Goal: Transaction & Acquisition: Purchase product/service

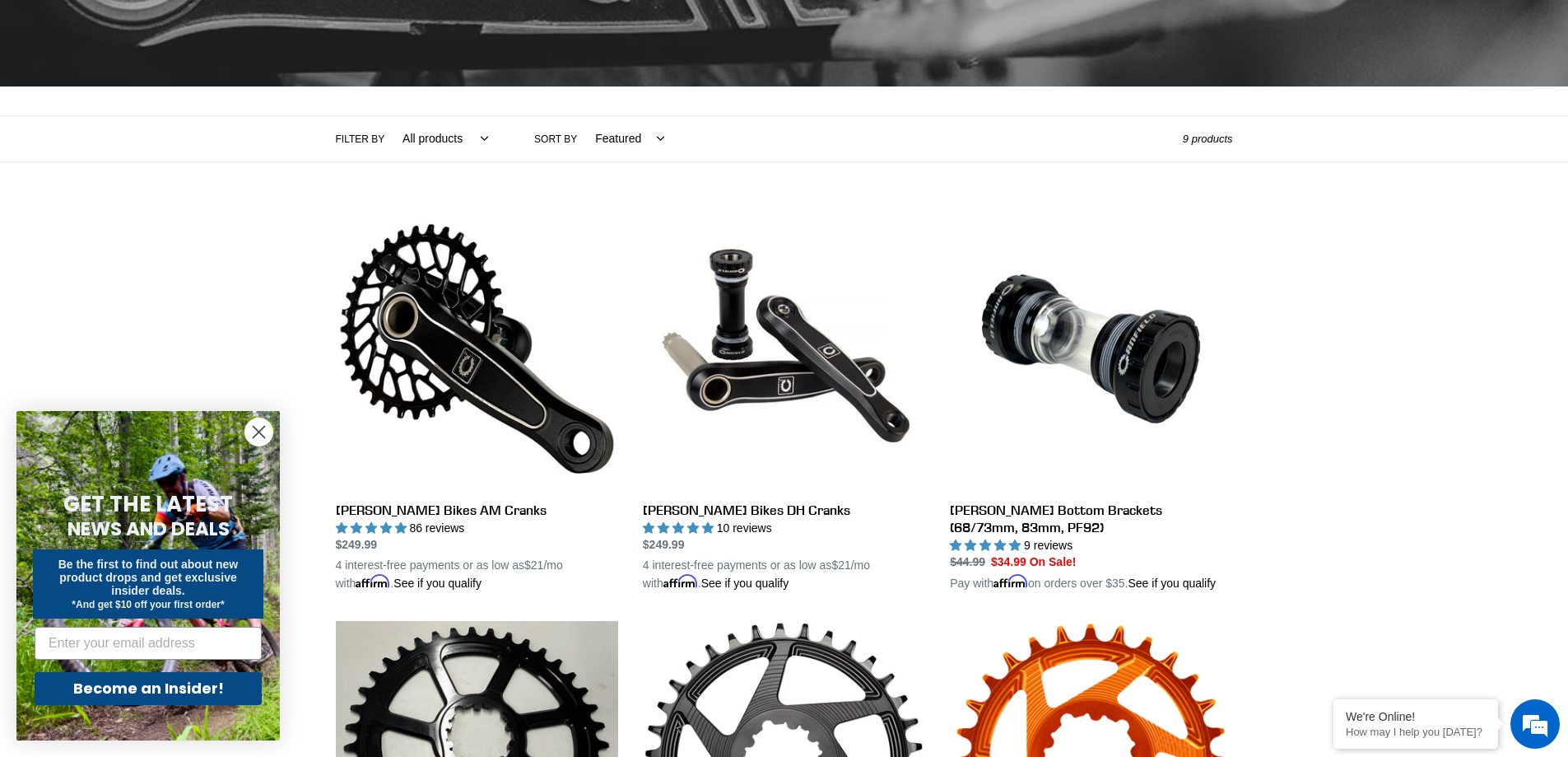
click at [260, 431] on icon "Close dialog" at bounding box center [259, 432] width 11 height 11
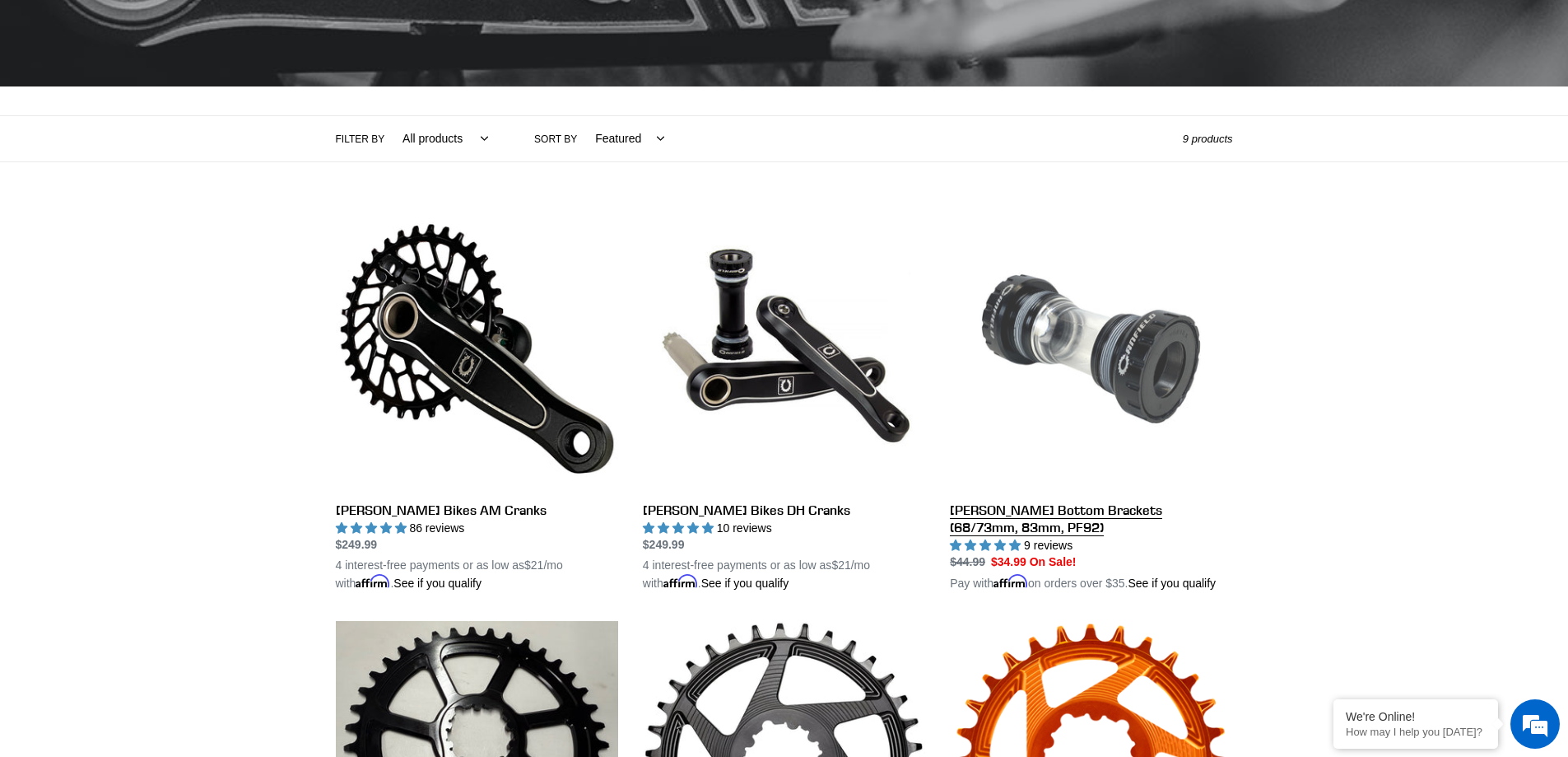
click at [1064, 510] on link "[PERSON_NAME] Bottom Brackets (68/73mm, 83mm, PF92)" at bounding box center [1091, 401] width 283 height 386
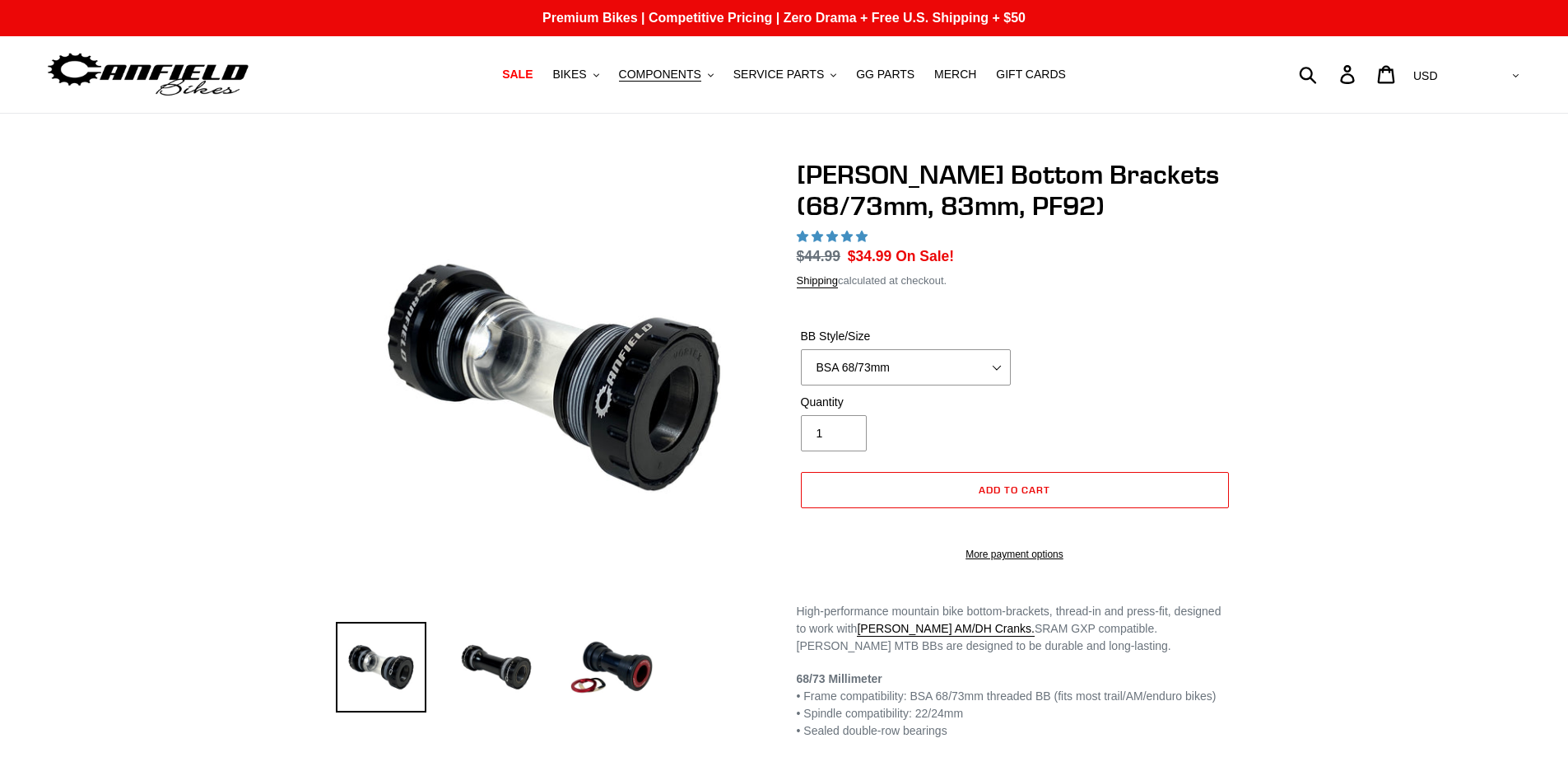
select select "highest-rating"
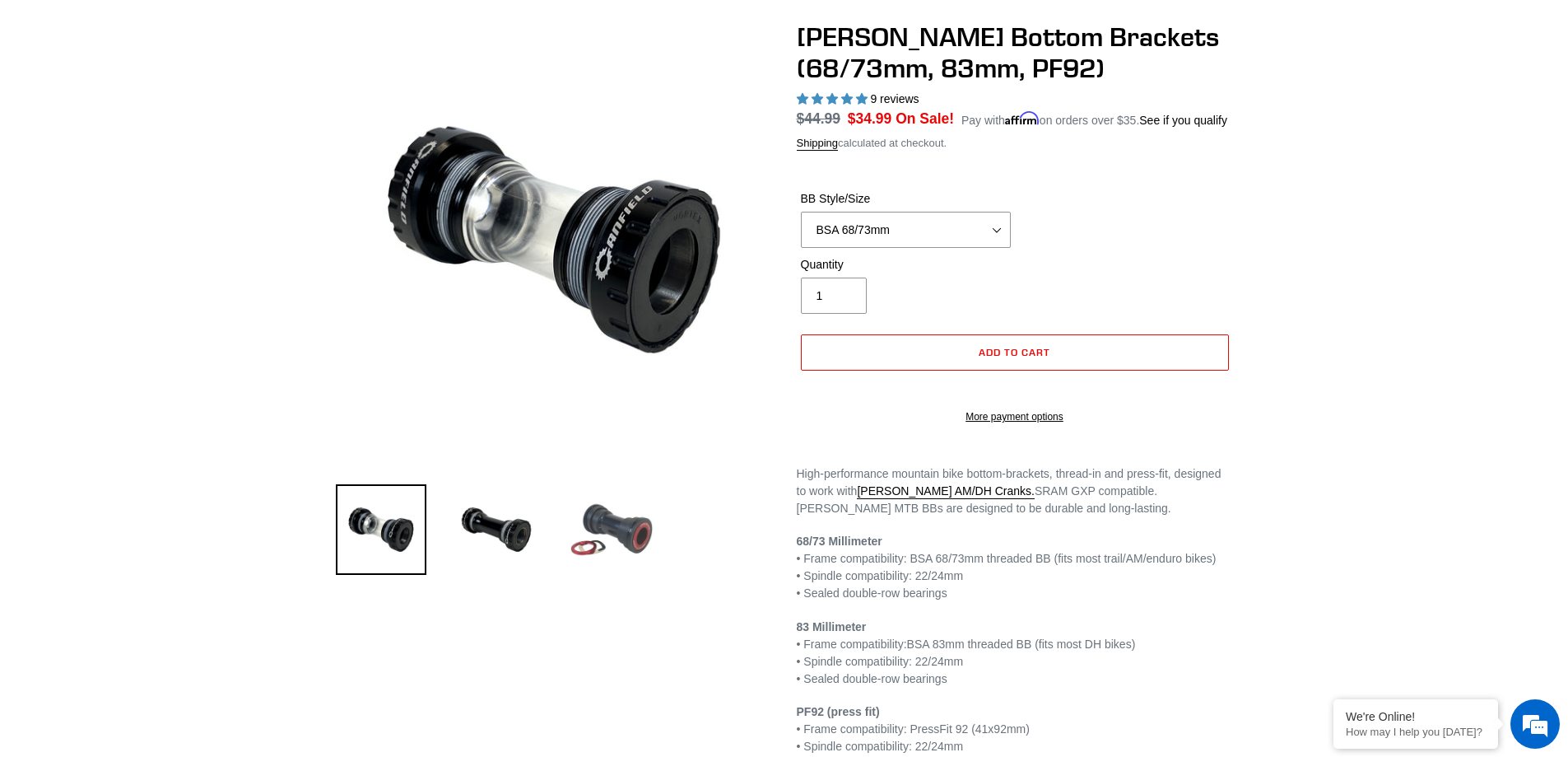
click at [631, 536] on img at bounding box center [611, 529] width 91 height 91
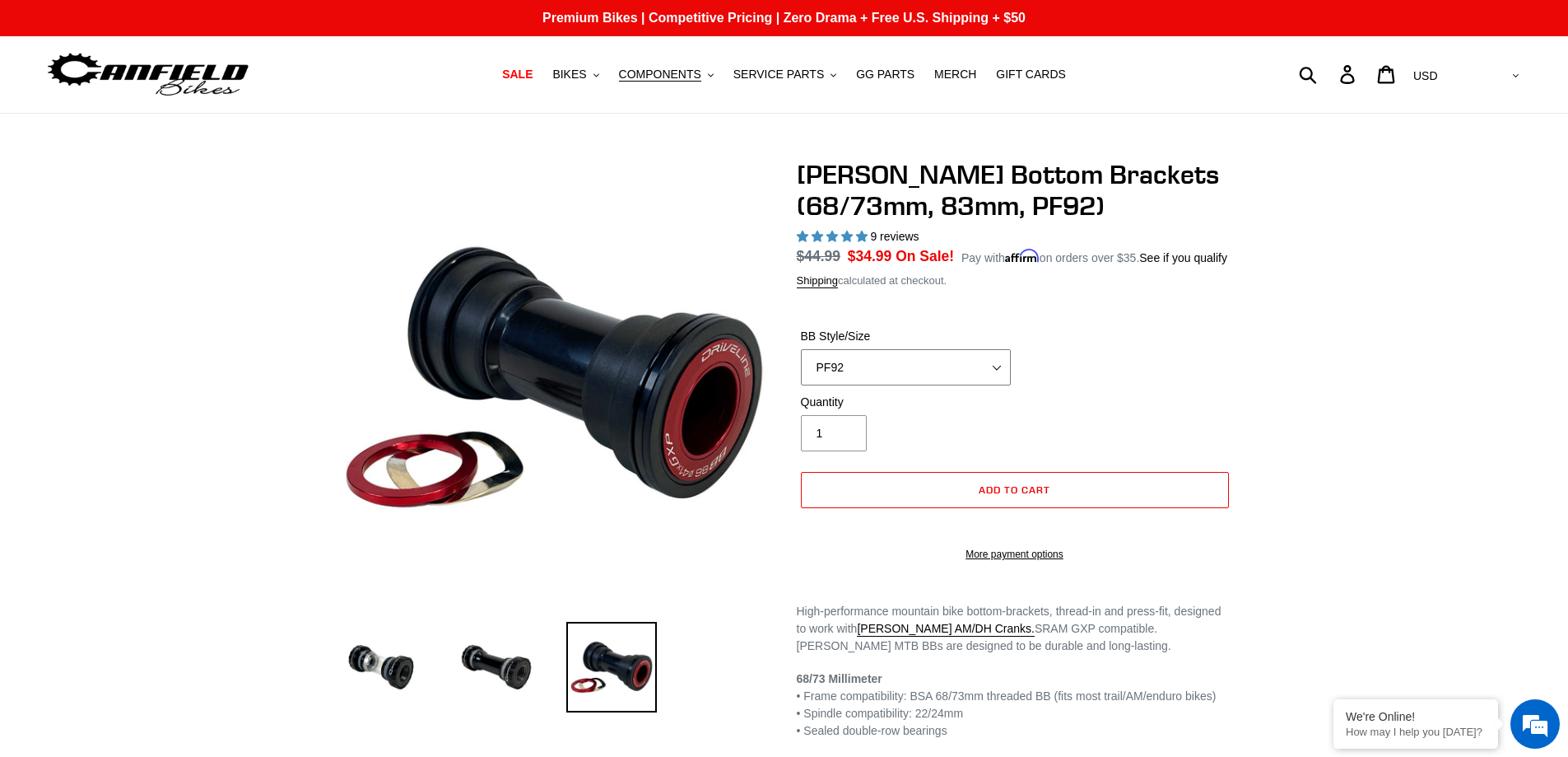
click at [924, 369] on select "BSA 68/73mm BSA 83mm PF92" at bounding box center [906, 368] width 210 height 36
select select "BSA 68/73mm"
click at [801, 350] on select "BSA 68/73mm BSA 83mm PF92" at bounding box center [906, 368] width 210 height 36
